Goal: Task Accomplishment & Management: Manage account settings

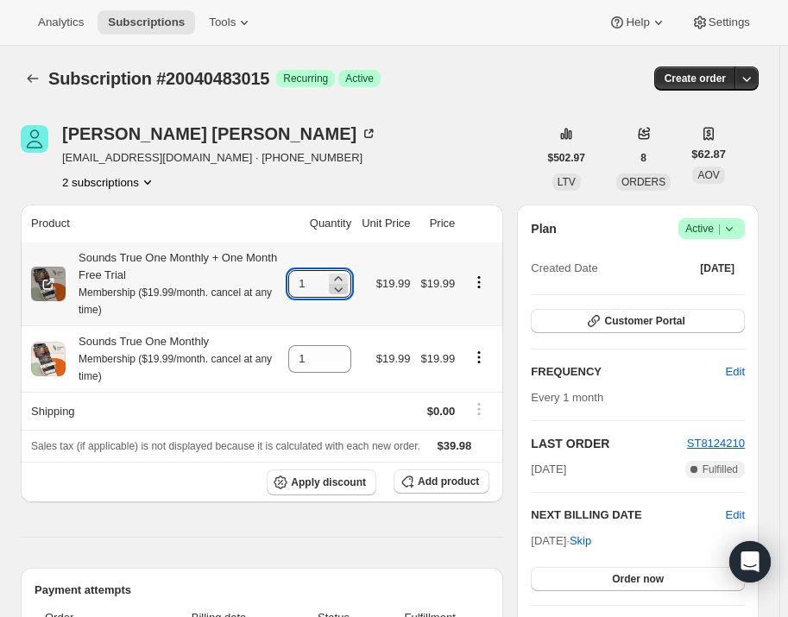
click at [343, 289] on icon at bounding box center [339, 289] width 9 height 5
click at [342, 277] on icon at bounding box center [338, 278] width 8 height 4
type input "1"
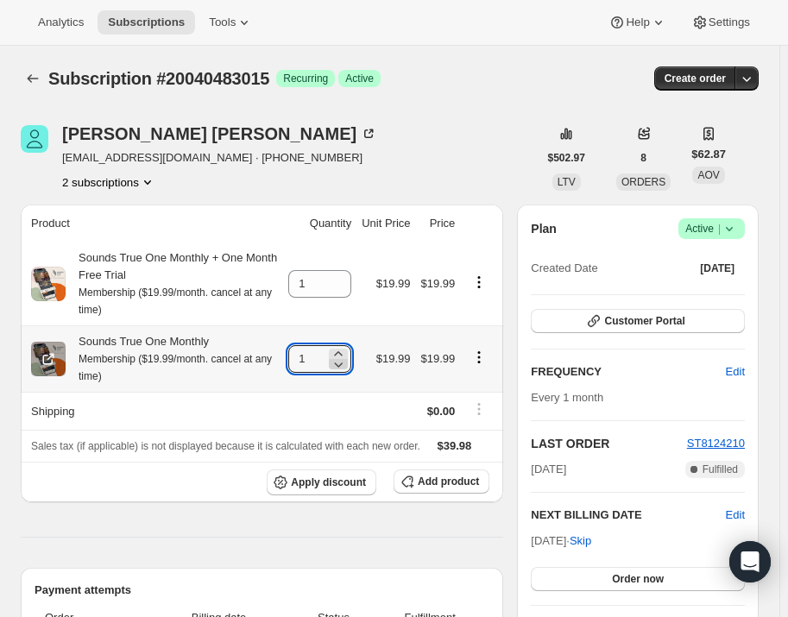
click at [347, 366] on icon at bounding box center [338, 363] width 17 height 17
type input "0"
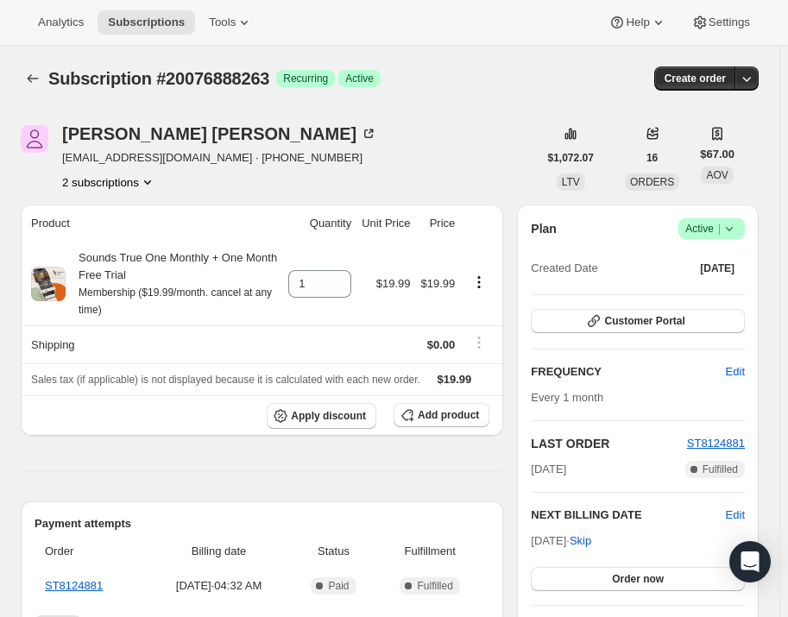
click at [735, 230] on icon at bounding box center [728, 228] width 17 height 17
click at [738, 266] on span "Pause subscription" at bounding box center [718, 261] width 95 height 13
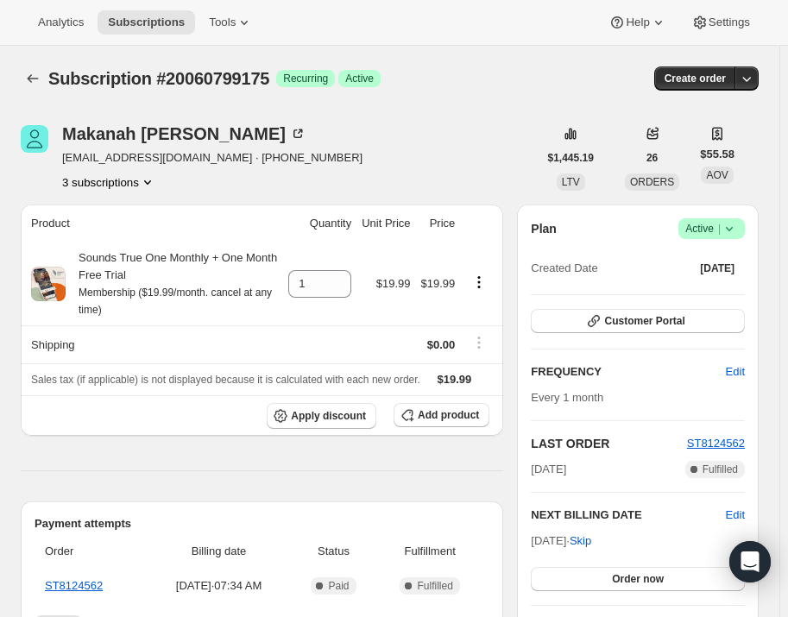
click at [738, 224] on icon at bounding box center [728, 228] width 17 height 17
click at [732, 268] on span "Pause subscription" at bounding box center [718, 261] width 95 height 13
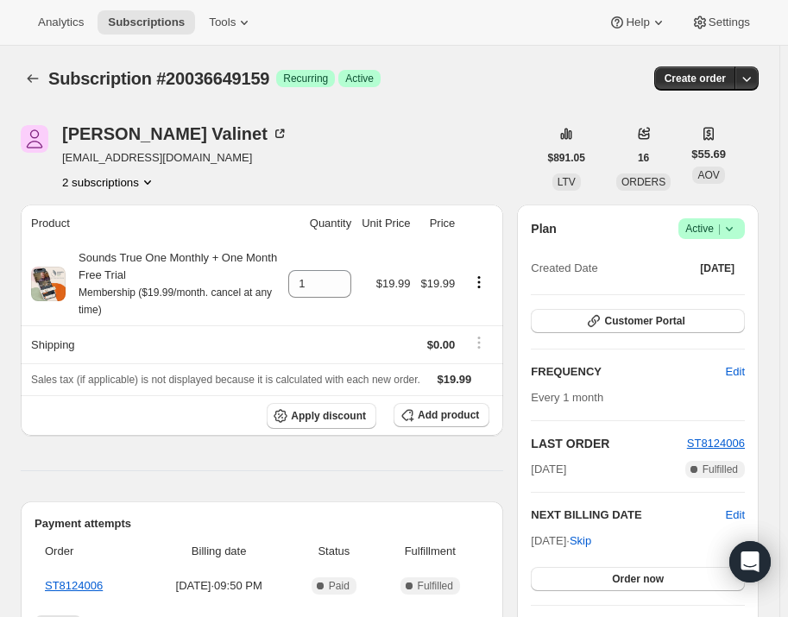
click at [734, 223] on icon at bounding box center [728, 228] width 17 height 17
click at [726, 266] on span "Pause subscription" at bounding box center [718, 261] width 95 height 13
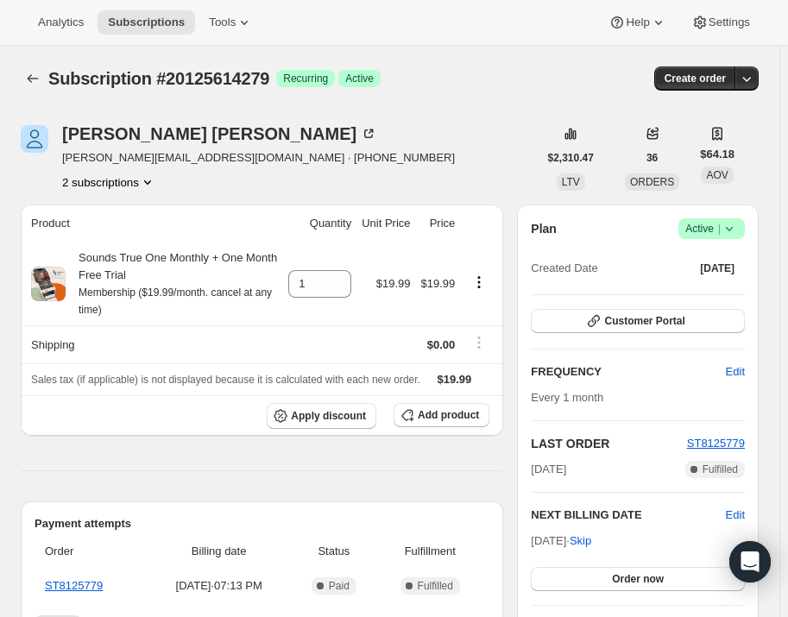
click at [720, 225] on span "|" at bounding box center [719, 229] width 3 height 14
click at [725, 256] on span "Pause subscription" at bounding box center [718, 261] width 95 height 13
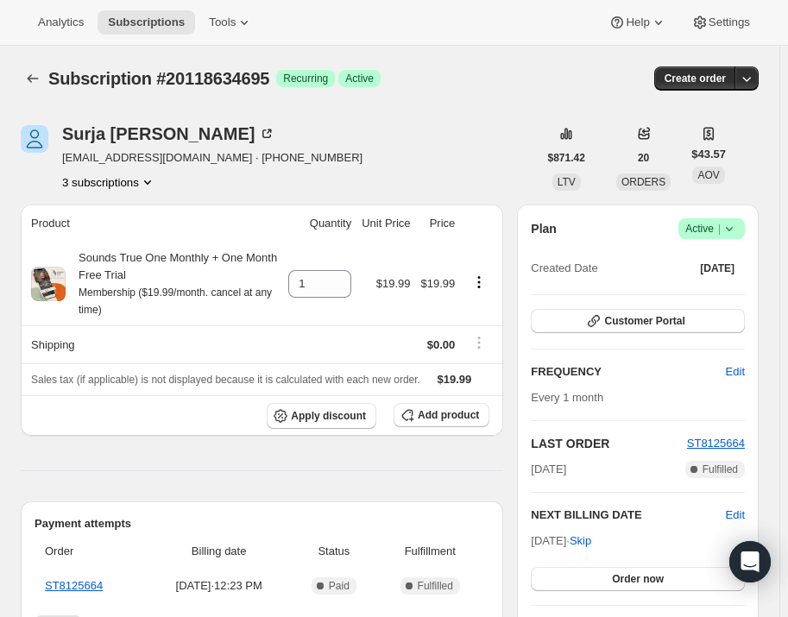
click at [738, 228] on icon at bounding box center [728, 228] width 17 height 17
click at [744, 267] on span "Pause subscription" at bounding box center [718, 261] width 95 height 13
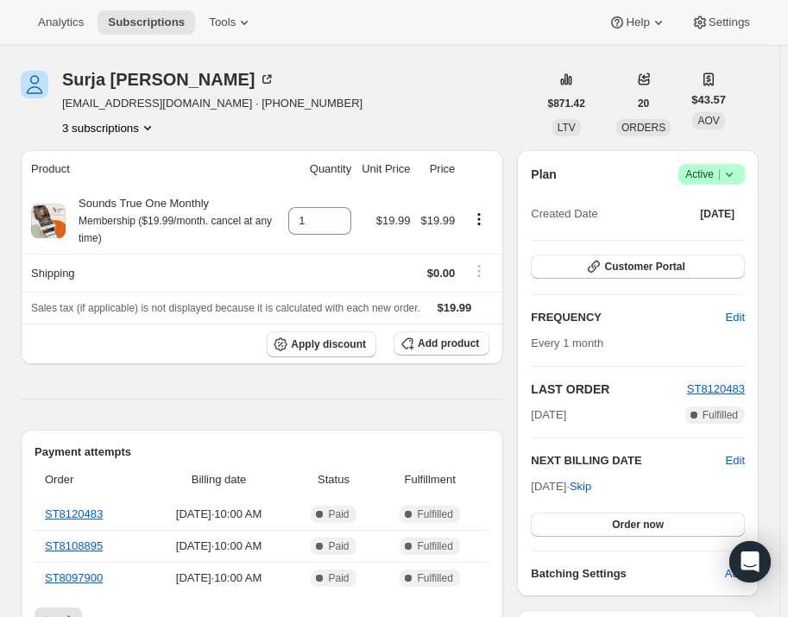
scroll to position [78, 0]
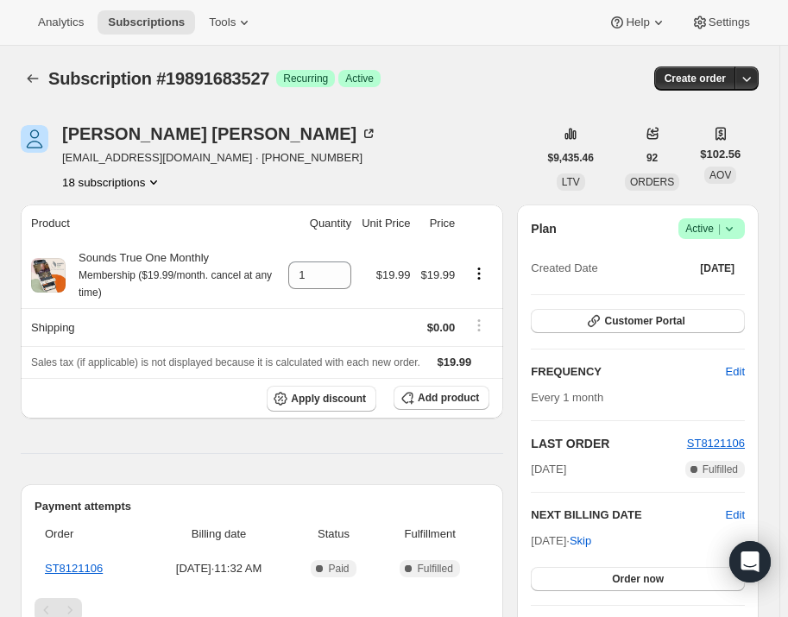
click at [738, 227] on icon at bounding box center [728, 228] width 17 height 17
click at [725, 273] on button "Pause subscription" at bounding box center [720, 262] width 108 height 28
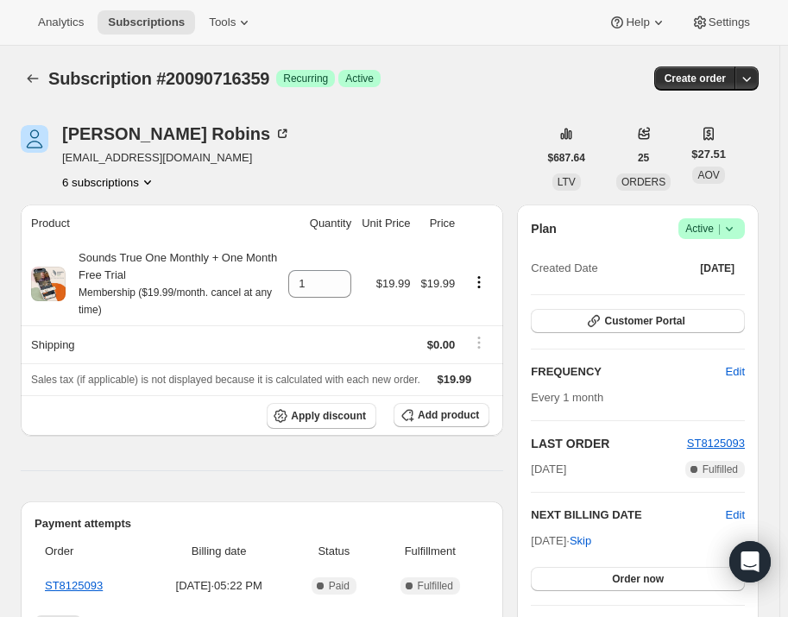
click at [732, 228] on icon at bounding box center [728, 229] width 7 height 4
click at [733, 263] on span "Pause subscription" at bounding box center [718, 261] width 95 height 13
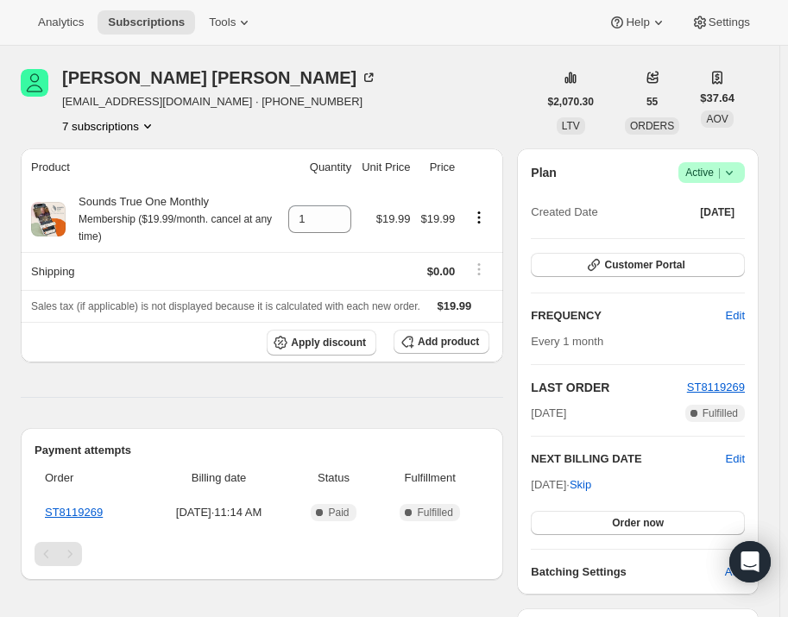
scroll to position [156, 0]
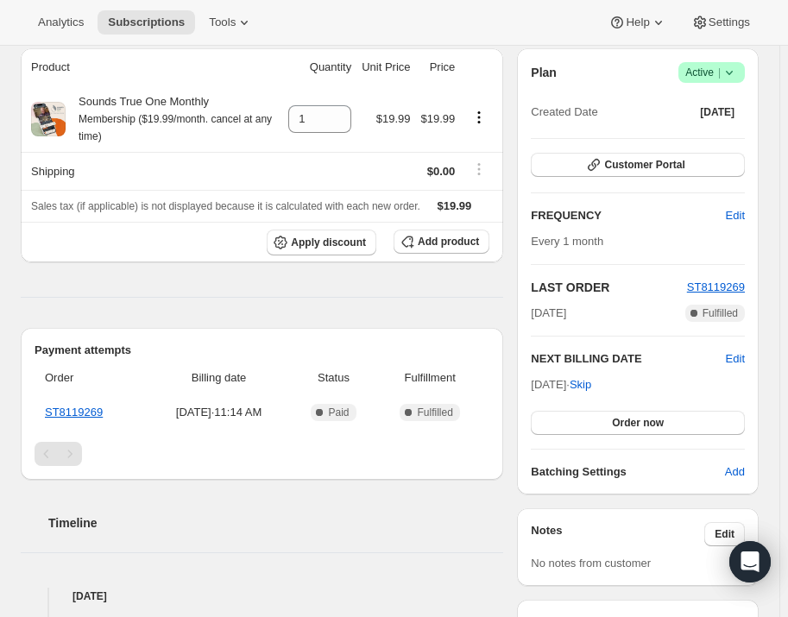
click at [734, 66] on icon at bounding box center [728, 72] width 17 height 17
click at [750, 112] on span "Pause subscription" at bounding box center [718, 105] width 95 height 13
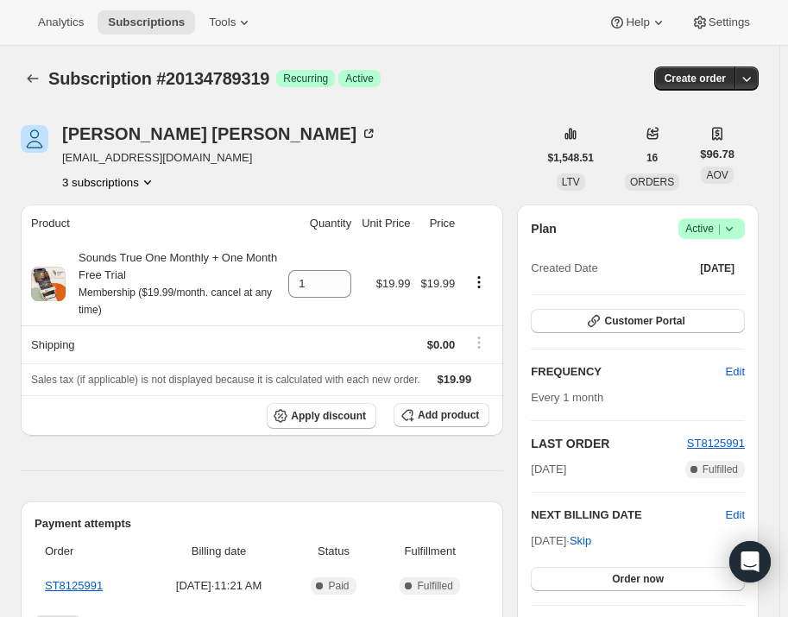
click at [732, 229] on icon at bounding box center [728, 228] width 17 height 17
click at [732, 256] on span "Pause subscription" at bounding box center [718, 261] width 95 height 13
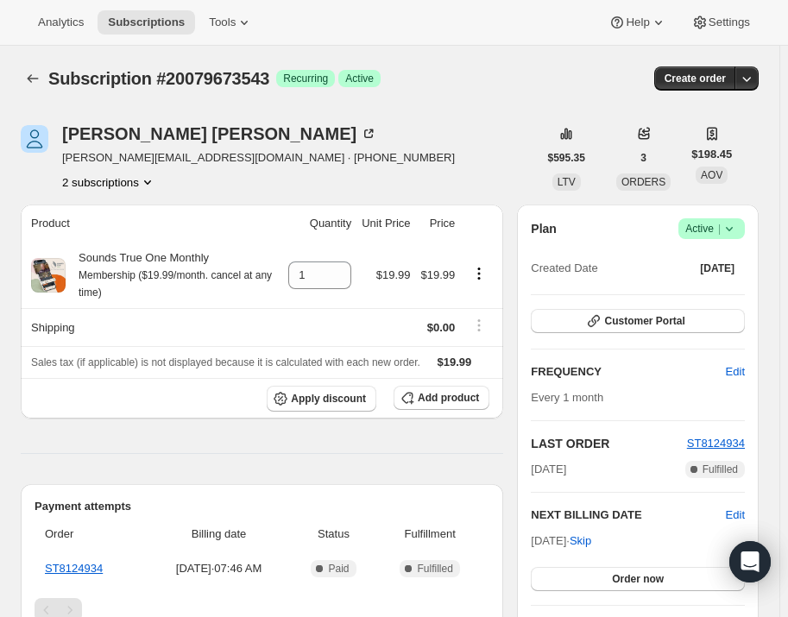
click at [736, 227] on icon at bounding box center [728, 228] width 17 height 17
click at [732, 263] on span "Pause subscription" at bounding box center [718, 261] width 95 height 13
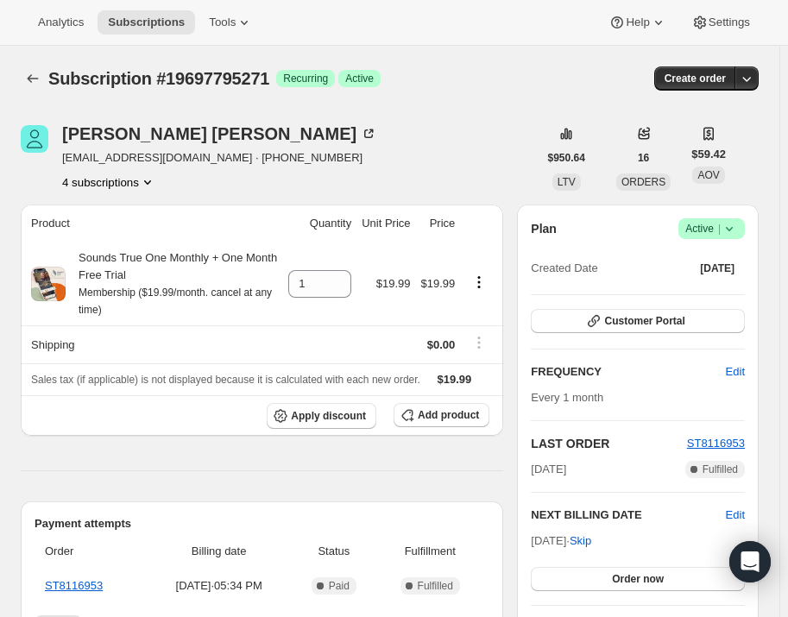
click at [738, 231] on icon at bounding box center [728, 228] width 17 height 17
click at [741, 258] on span "Pause subscription" at bounding box center [718, 261] width 95 height 13
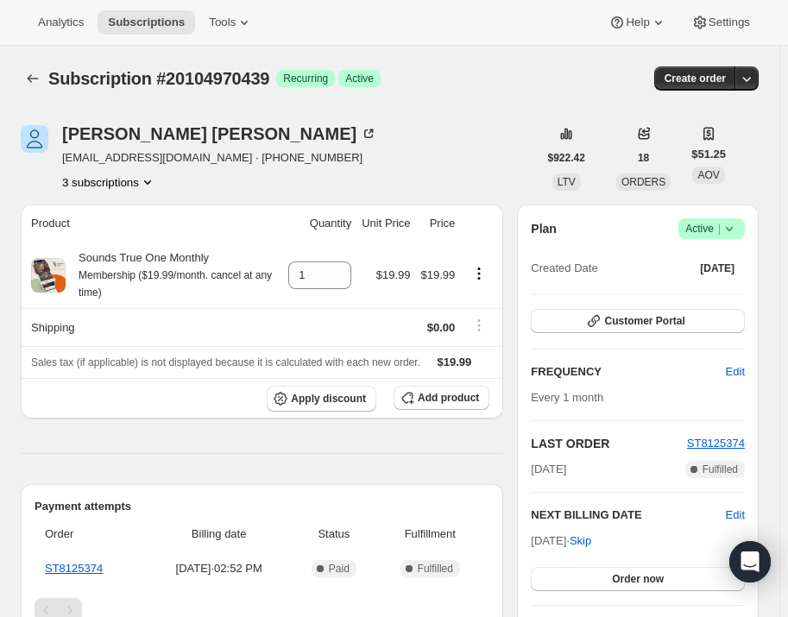
click at [732, 228] on icon at bounding box center [728, 229] width 7 height 4
click at [731, 258] on span "Pause subscription" at bounding box center [718, 261] width 95 height 13
click at [733, 218] on span "Success Active |" at bounding box center [711, 228] width 66 height 21
click at [733, 250] on button "Pause subscription" at bounding box center [720, 262] width 108 height 28
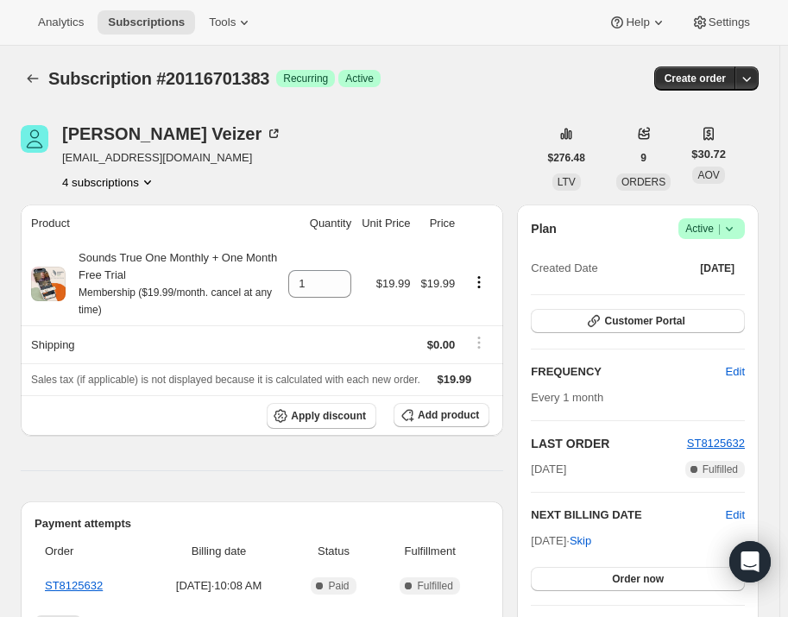
click at [737, 227] on icon at bounding box center [728, 228] width 17 height 17
click at [728, 250] on button "Pause subscription" at bounding box center [720, 262] width 108 height 28
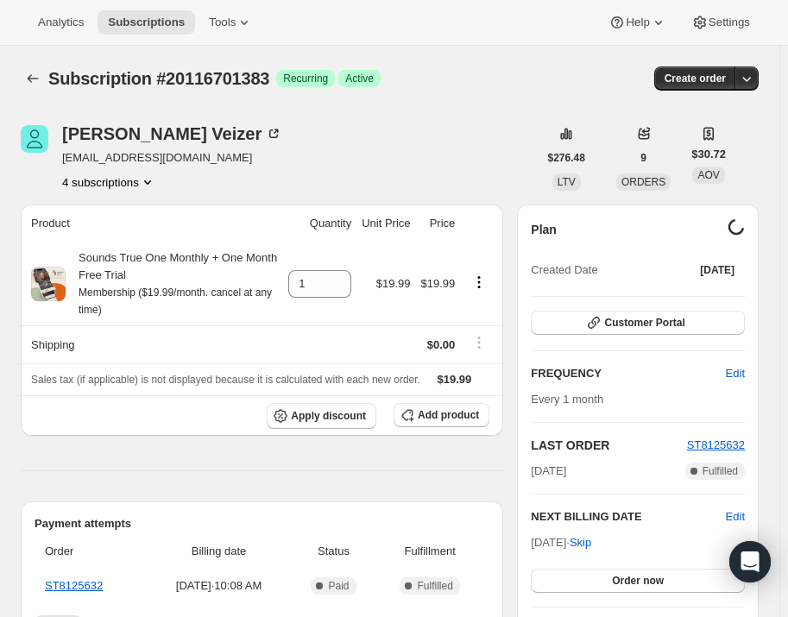
click at [725, 250] on div "Plan loading Created Date Sep 7, 2025" at bounding box center [638, 250] width 214 height 64
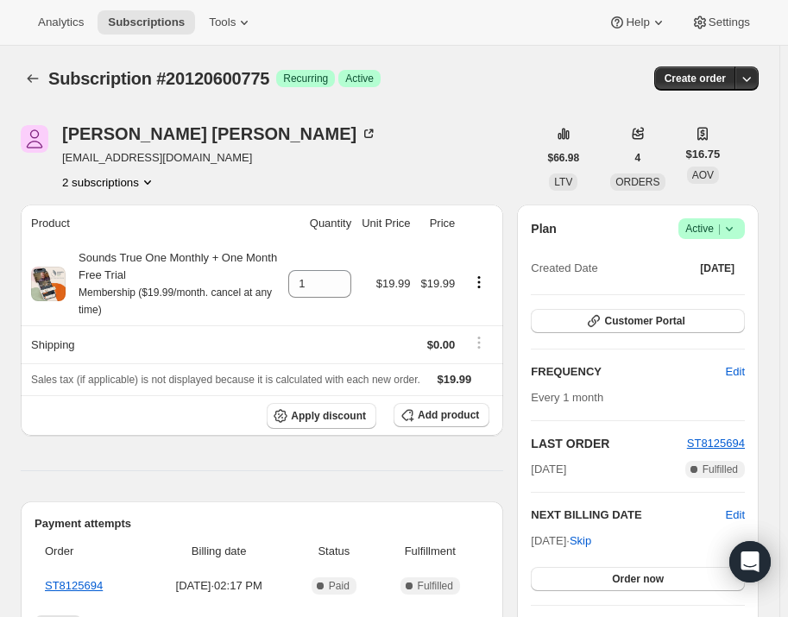
click at [744, 226] on span "Success Active |" at bounding box center [711, 228] width 66 height 21
click at [741, 266] on span "Pause subscription" at bounding box center [718, 261] width 95 height 13
click at [724, 226] on span "Active |" at bounding box center [711, 228] width 53 height 17
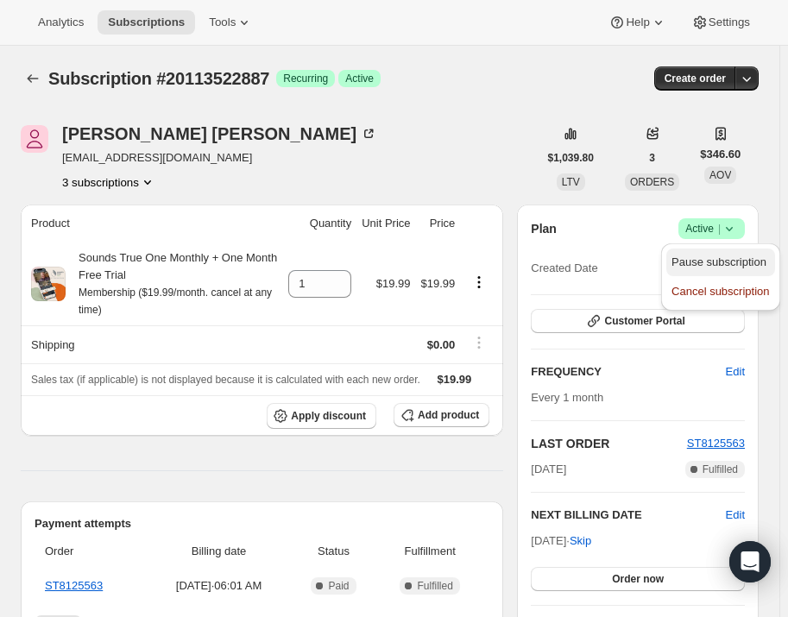
click at [725, 260] on span "Pause subscription" at bounding box center [718, 261] width 95 height 13
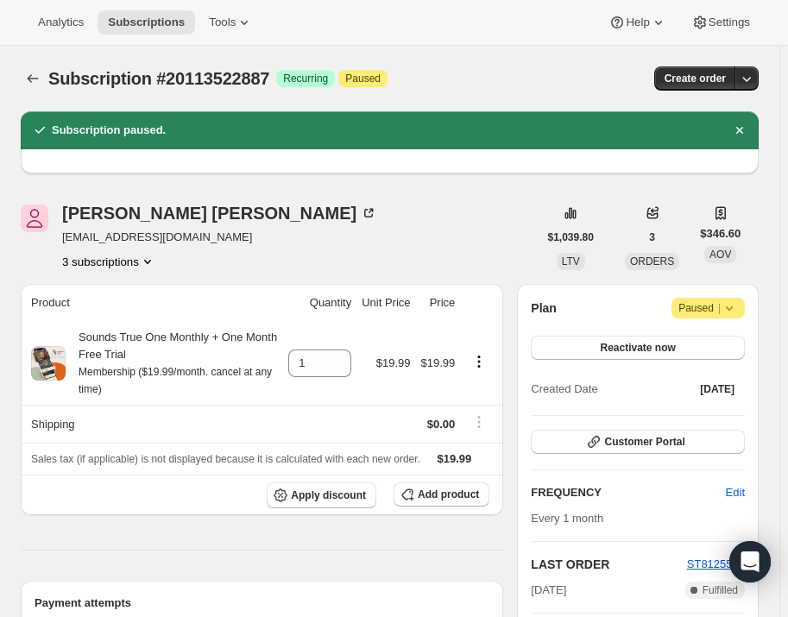
click at [725, 260] on span "AOV" at bounding box center [720, 254] width 22 height 12
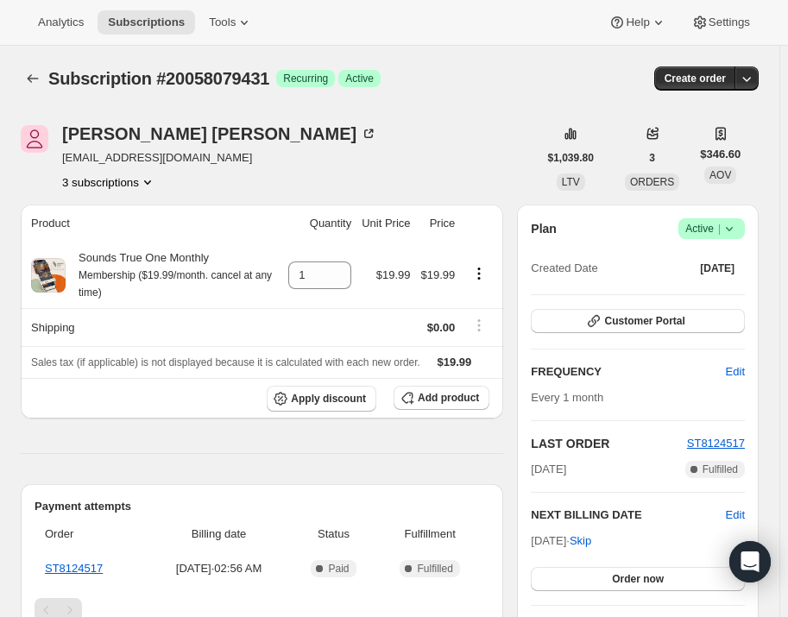
click at [744, 226] on span "Success Active |" at bounding box center [711, 228] width 66 height 21
click at [744, 255] on span "Pause subscription" at bounding box center [718, 261] width 95 height 13
